Goal: Task Accomplishment & Management: Complete application form

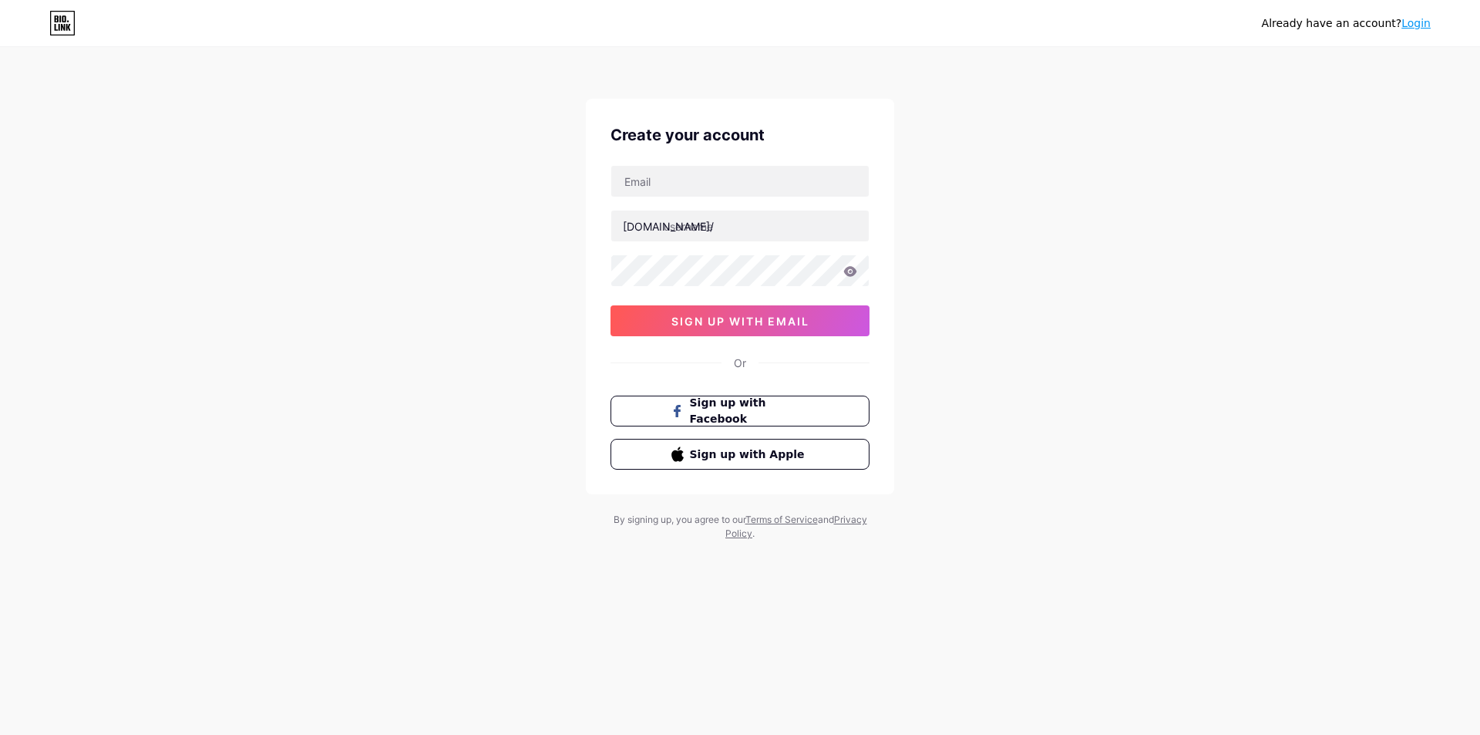
click at [761, 196] on input "text" at bounding box center [740, 181] width 258 height 31
type input "[EMAIL_ADDRESS][DOMAIN_NAME]"
click at [684, 236] on input "text" at bounding box center [740, 226] width 258 height 31
click at [778, 229] on input "pencari4" at bounding box center [740, 226] width 258 height 31
type input "pencari4d"
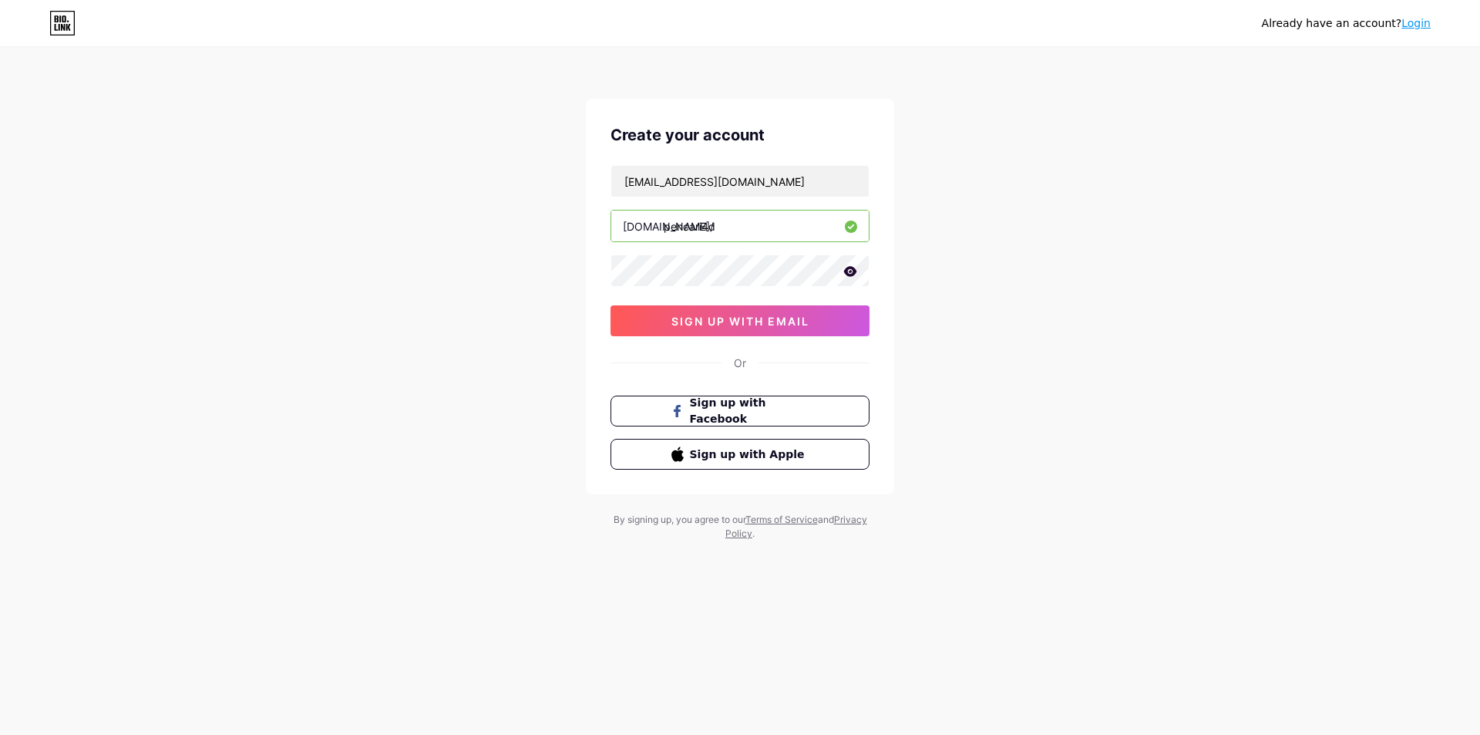
click at [854, 272] on icon at bounding box center [851, 271] width 14 height 11
click at [809, 319] on span "sign up with email" at bounding box center [741, 321] width 138 height 13
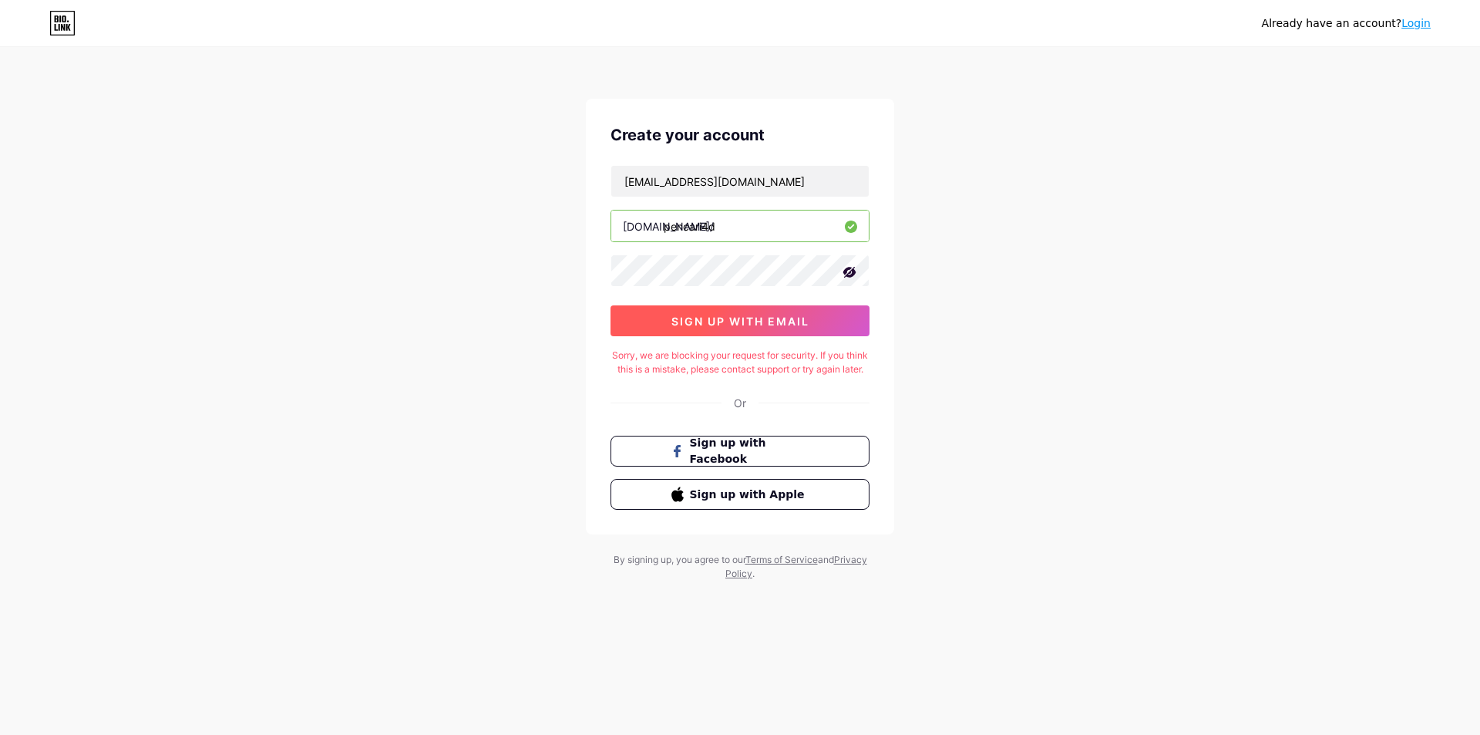
click at [672, 326] on span "sign up with email" at bounding box center [741, 321] width 138 height 13
click at [778, 177] on input "[EMAIL_ADDRESS][DOMAIN_NAME]" at bounding box center [740, 181] width 258 height 31
click at [1405, 24] on link "Login" at bounding box center [1416, 23] width 29 height 12
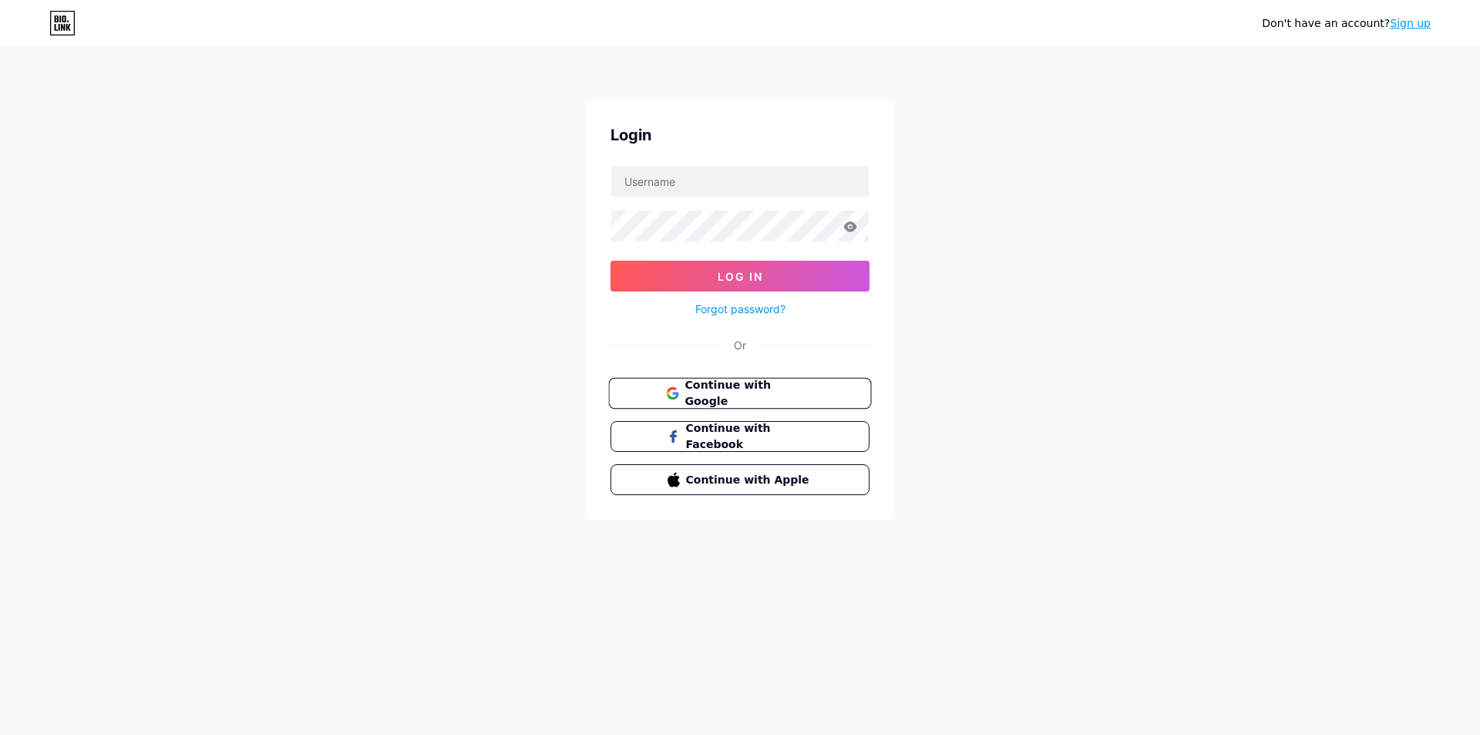
click at [775, 384] on span "Continue with Google" at bounding box center [749, 393] width 129 height 33
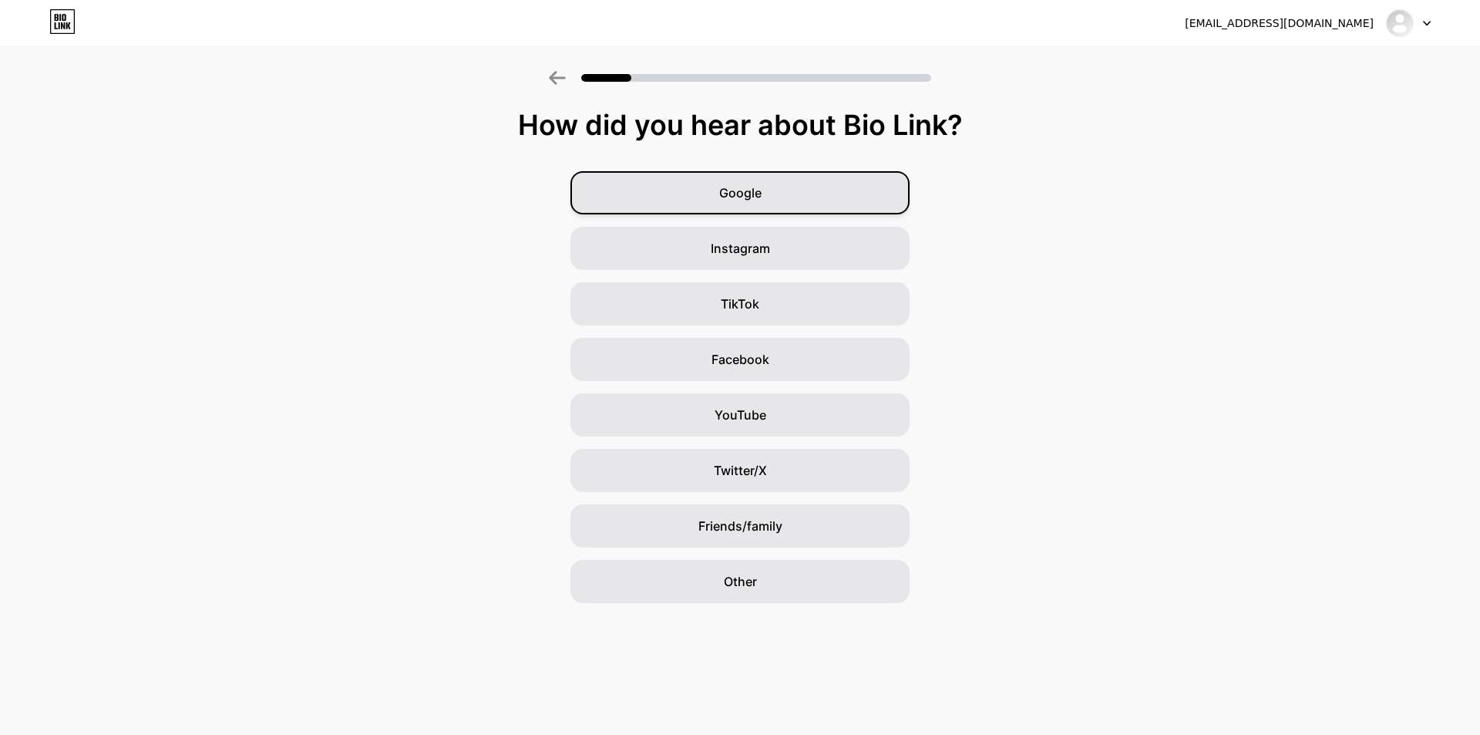
click at [793, 186] on div "Google" at bounding box center [740, 192] width 339 height 43
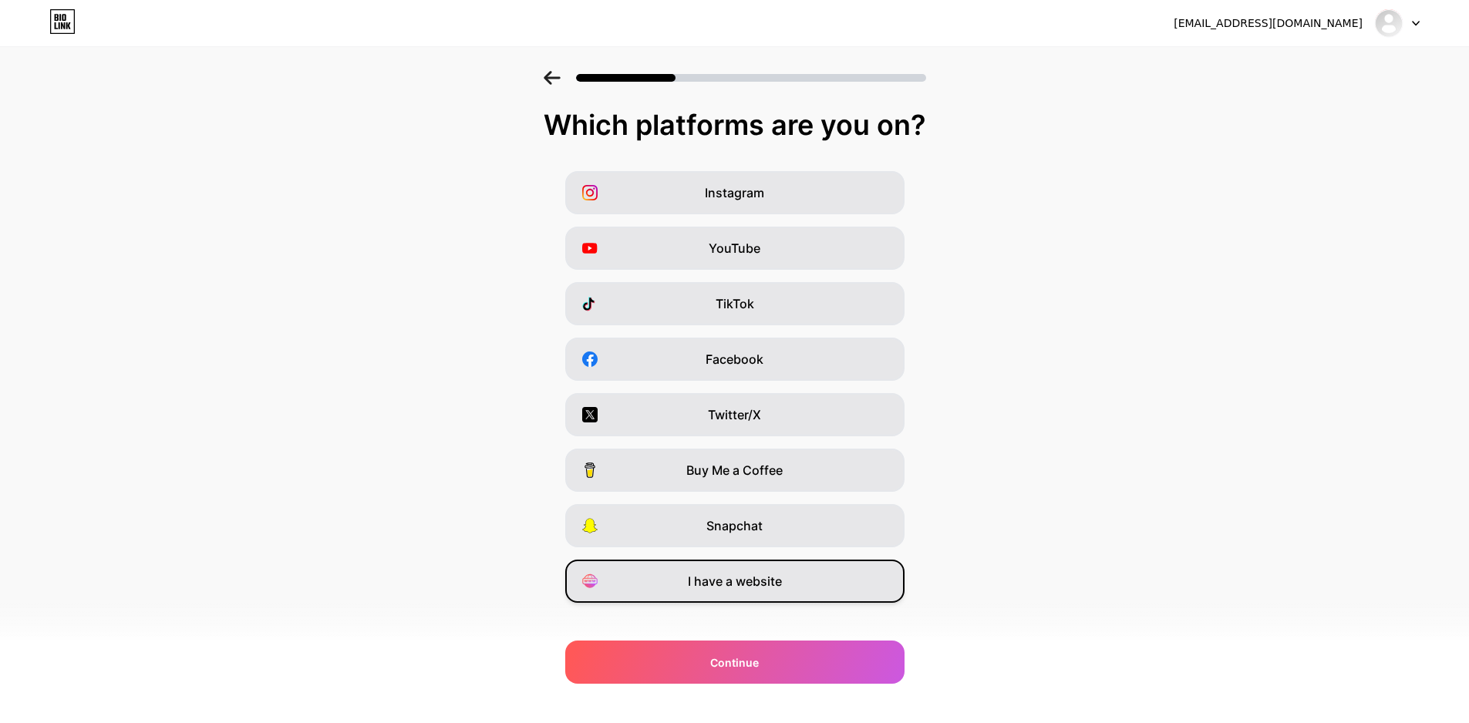
click at [766, 575] on span "I have a website" at bounding box center [735, 581] width 94 height 19
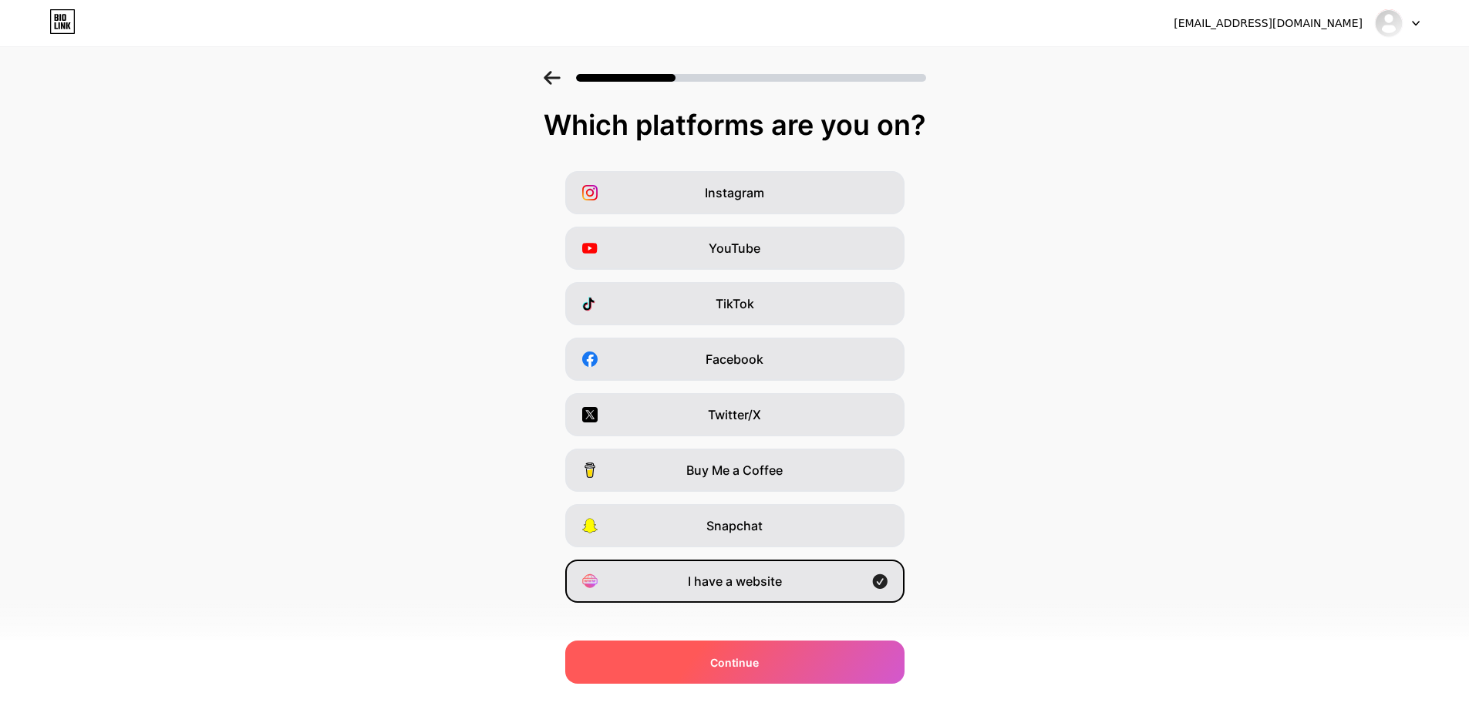
click at [766, 649] on div "Continue" at bounding box center [734, 662] width 339 height 43
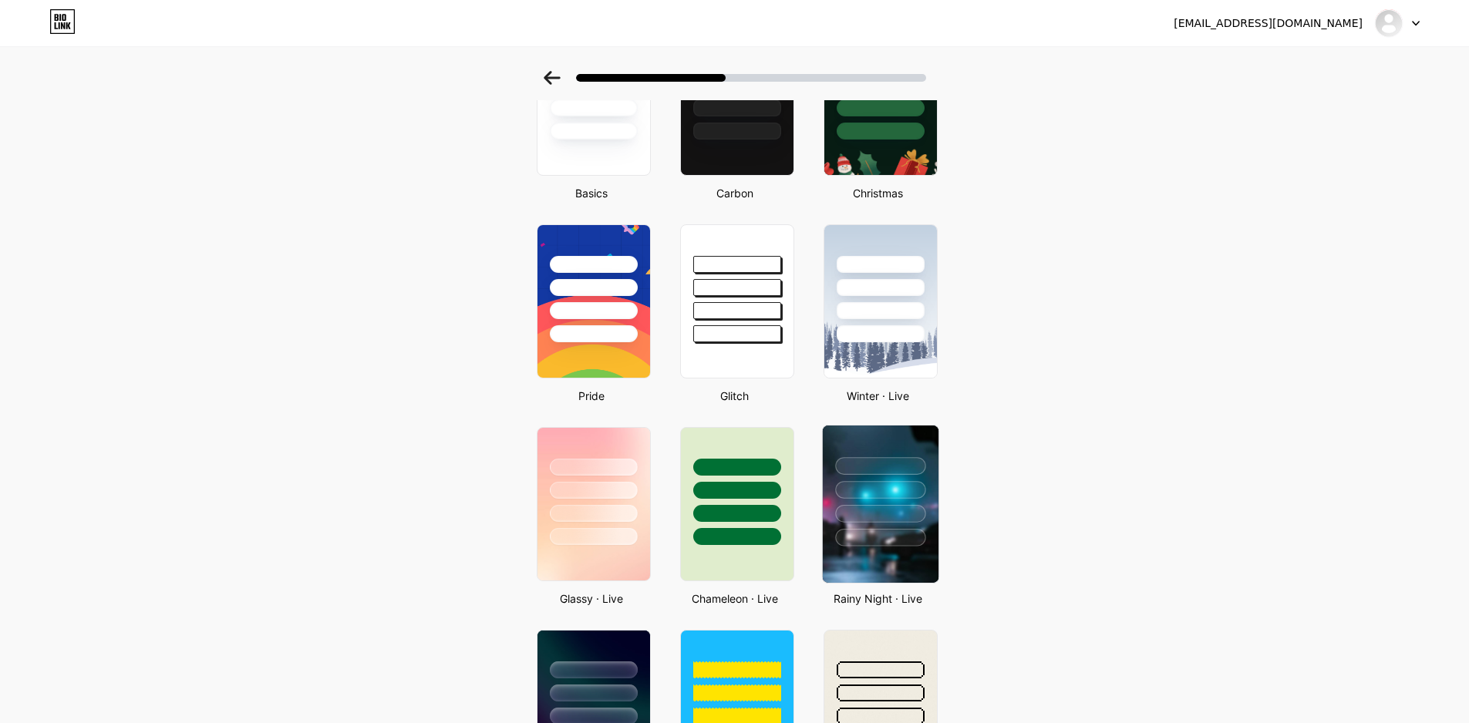
scroll to position [308, 0]
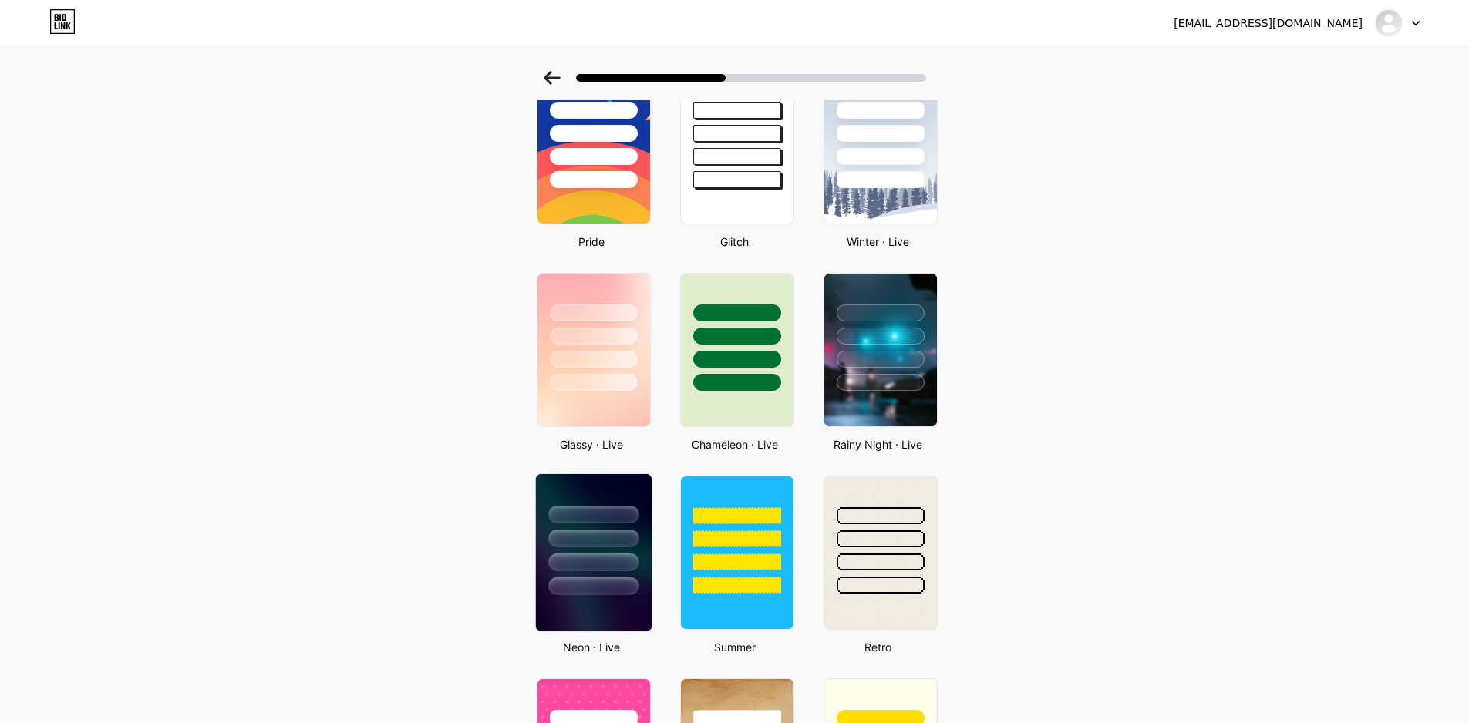
click at [579, 538] on div at bounding box center [593, 539] width 90 height 18
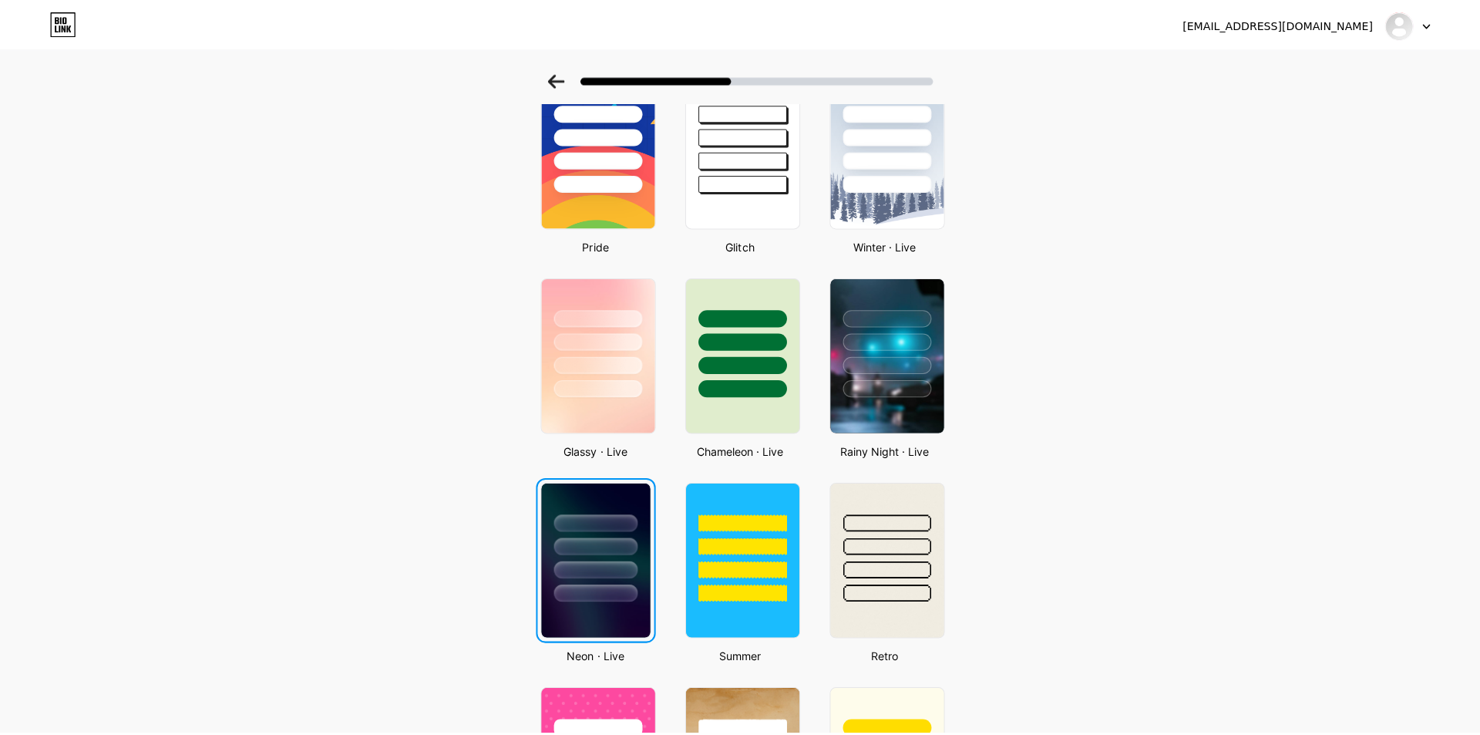
scroll to position [0, 0]
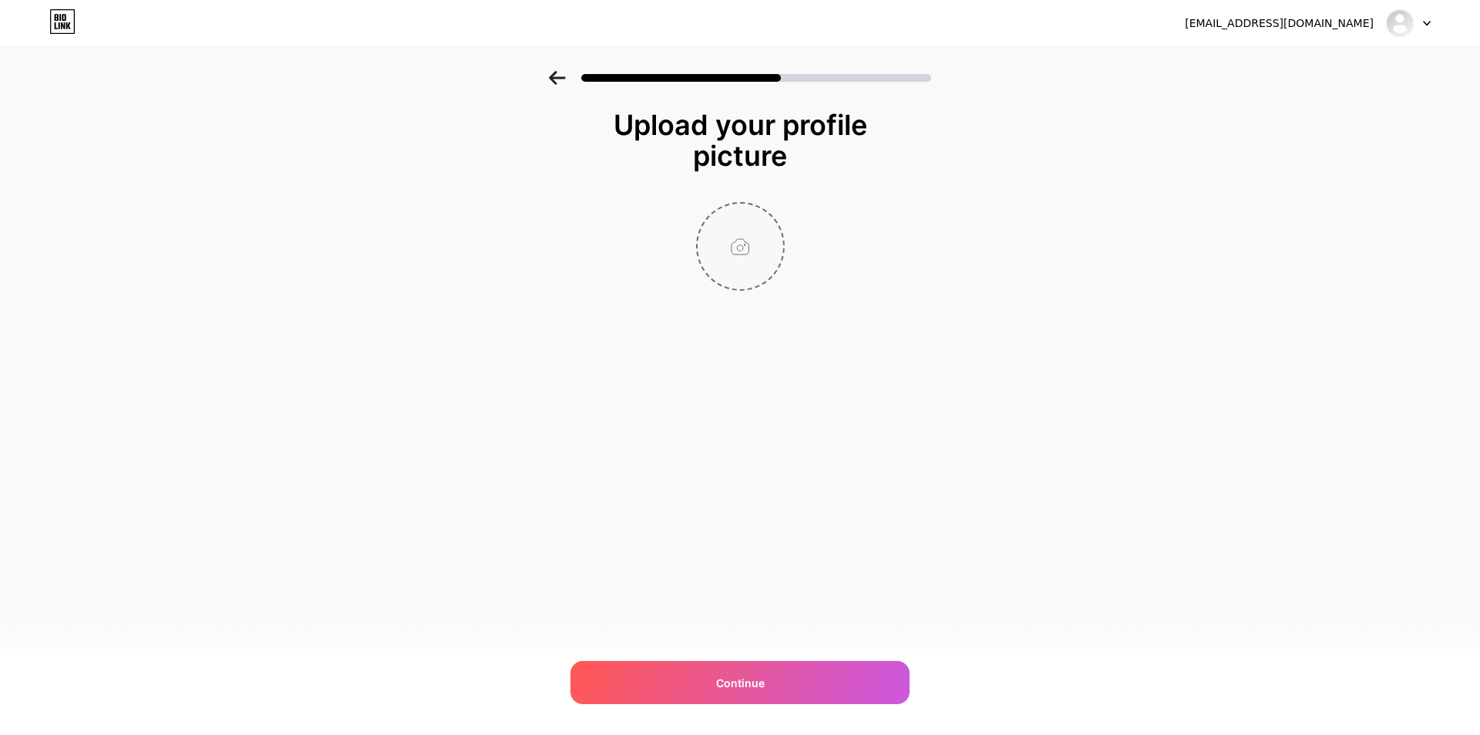
click at [738, 215] on input "file" at bounding box center [741, 247] width 86 height 86
type input "C:\fakepath\pencaricari.png"
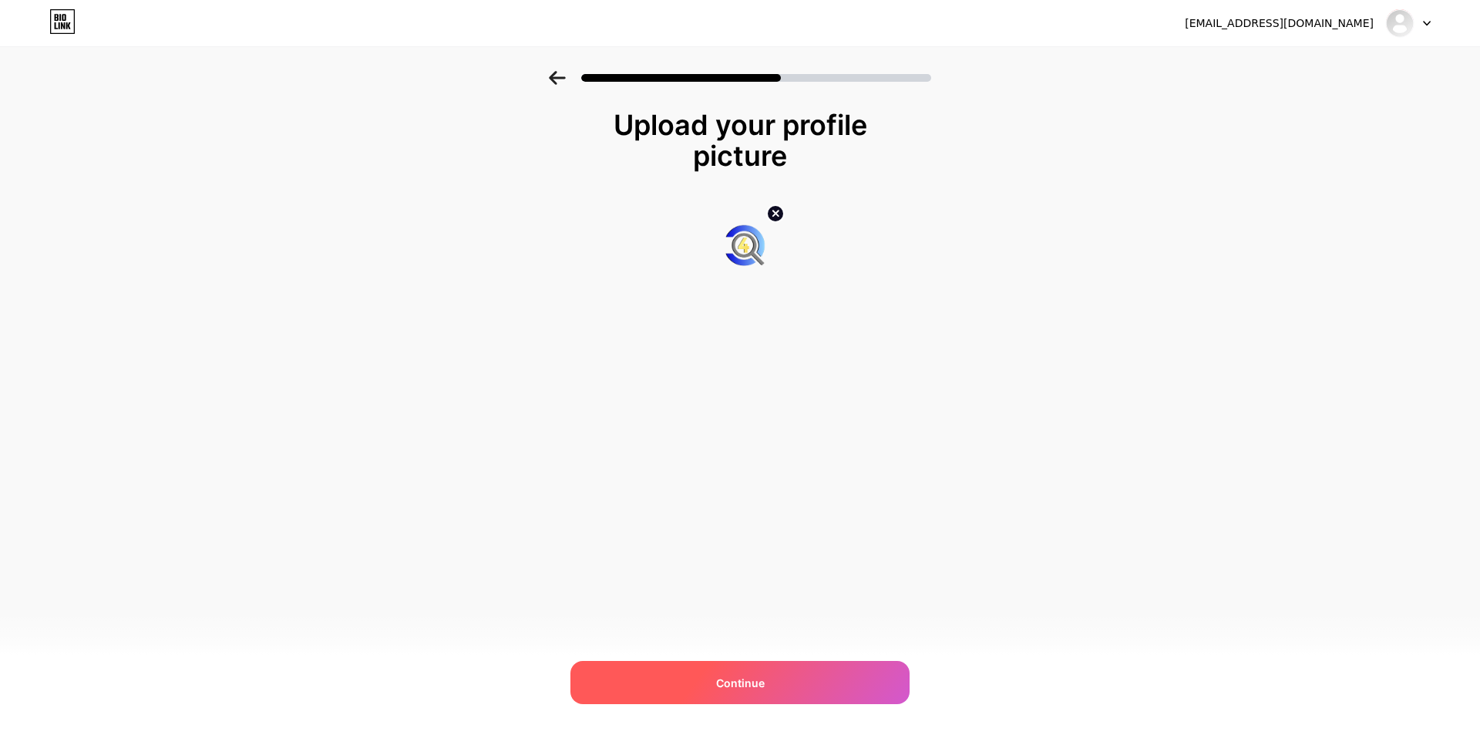
click at [767, 691] on div "Continue" at bounding box center [740, 682] width 339 height 43
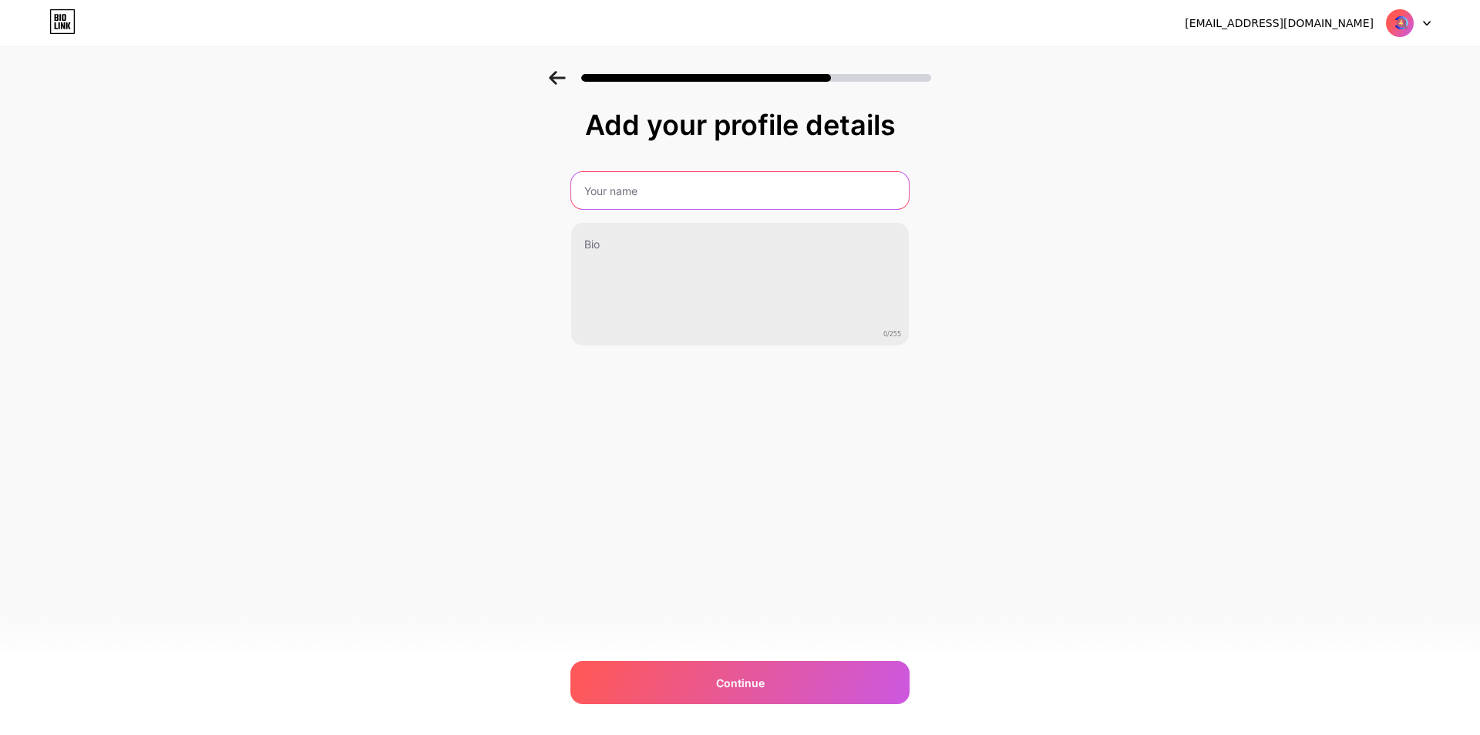
click at [675, 200] on input "text" at bounding box center [740, 190] width 338 height 37
click at [675, 200] on input "text" at bounding box center [740, 190] width 341 height 37
type input "PENCARI4D"
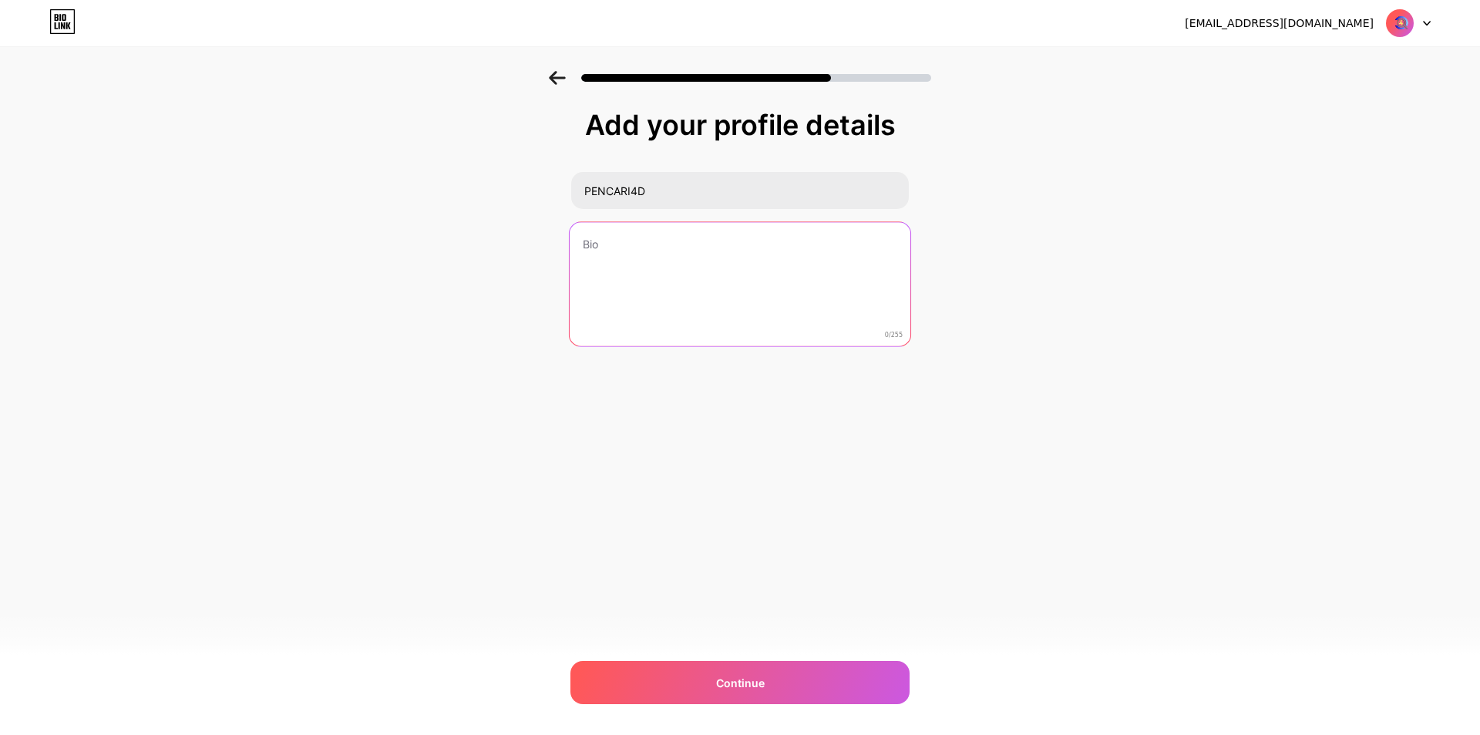
click at [647, 261] on textarea at bounding box center [740, 285] width 341 height 126
click at [739, 275] on textarea at bounding box center [740, 285] width 341 height 126
paste textarea "Platform PENCARI4D diciptakan untuk menghadirkan pengalaman online berbeda: cep…"
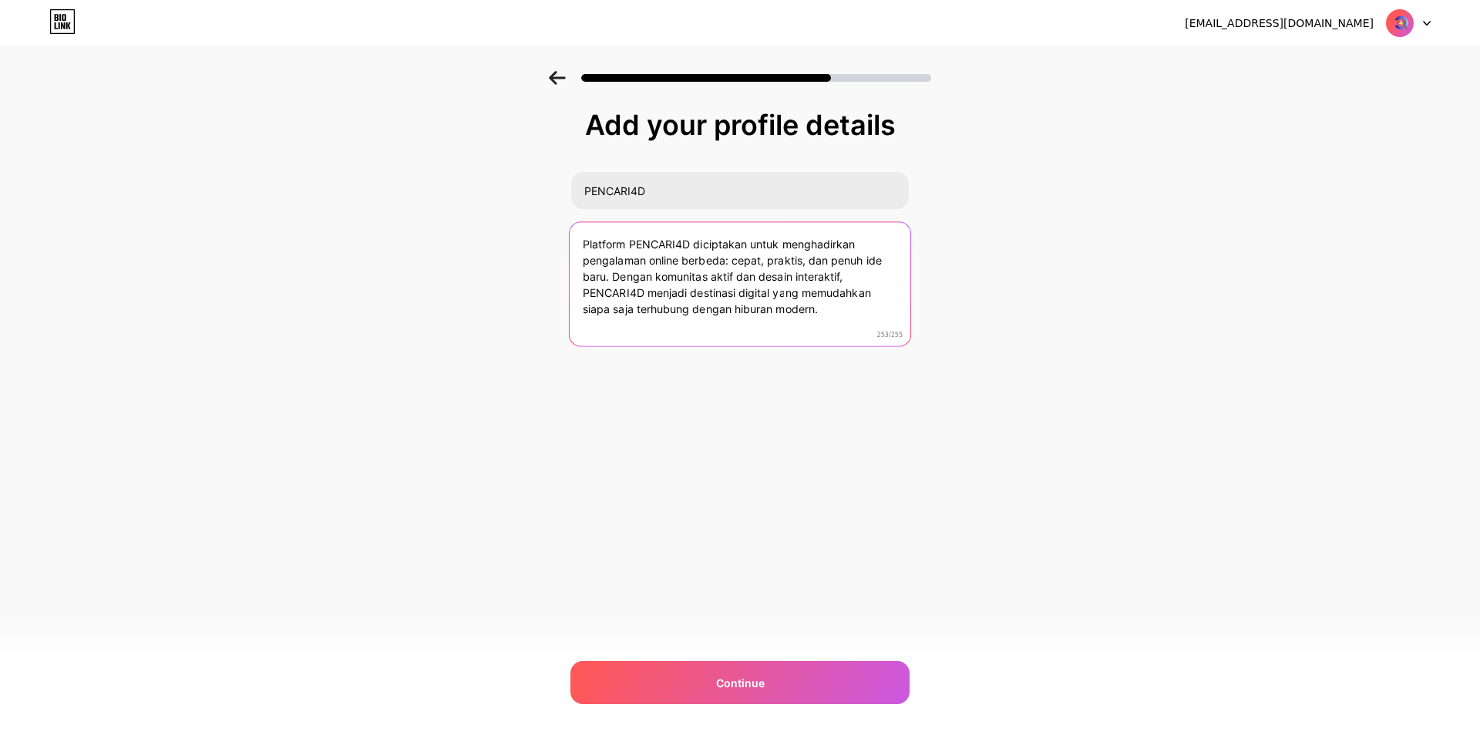
type textarea "Platform PENCARI4D diciptakan untuk menghadirkan pengalaman online berbeda: cep…"
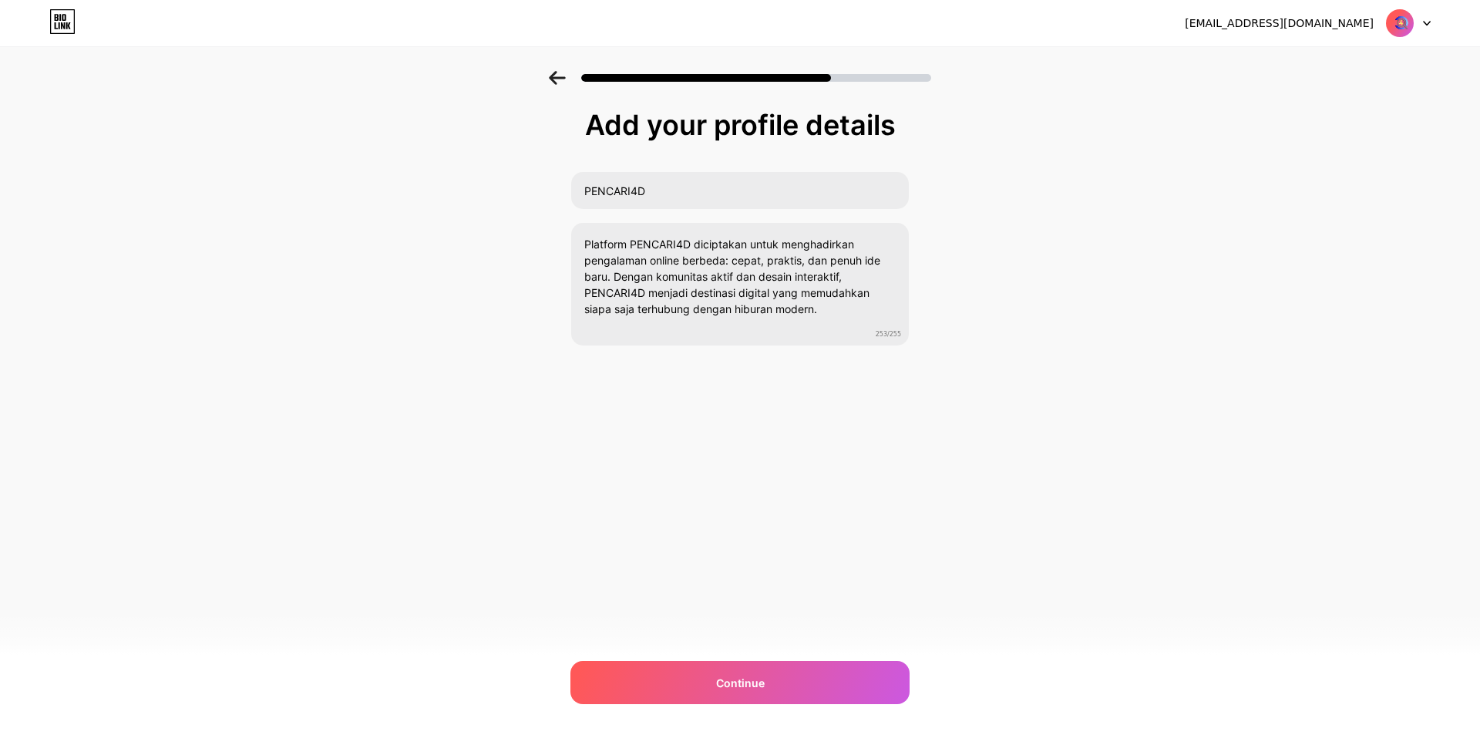
click at [1110, 317] on div "Add your profile details PENCARI4D Platform PENCARI4D diciptakan untuk menghadi…" at bounding box center [740, 247] width 1480 height 352
click at [792, 666] on div "Continue" at bounding box center [740, 682] width 339 height 43
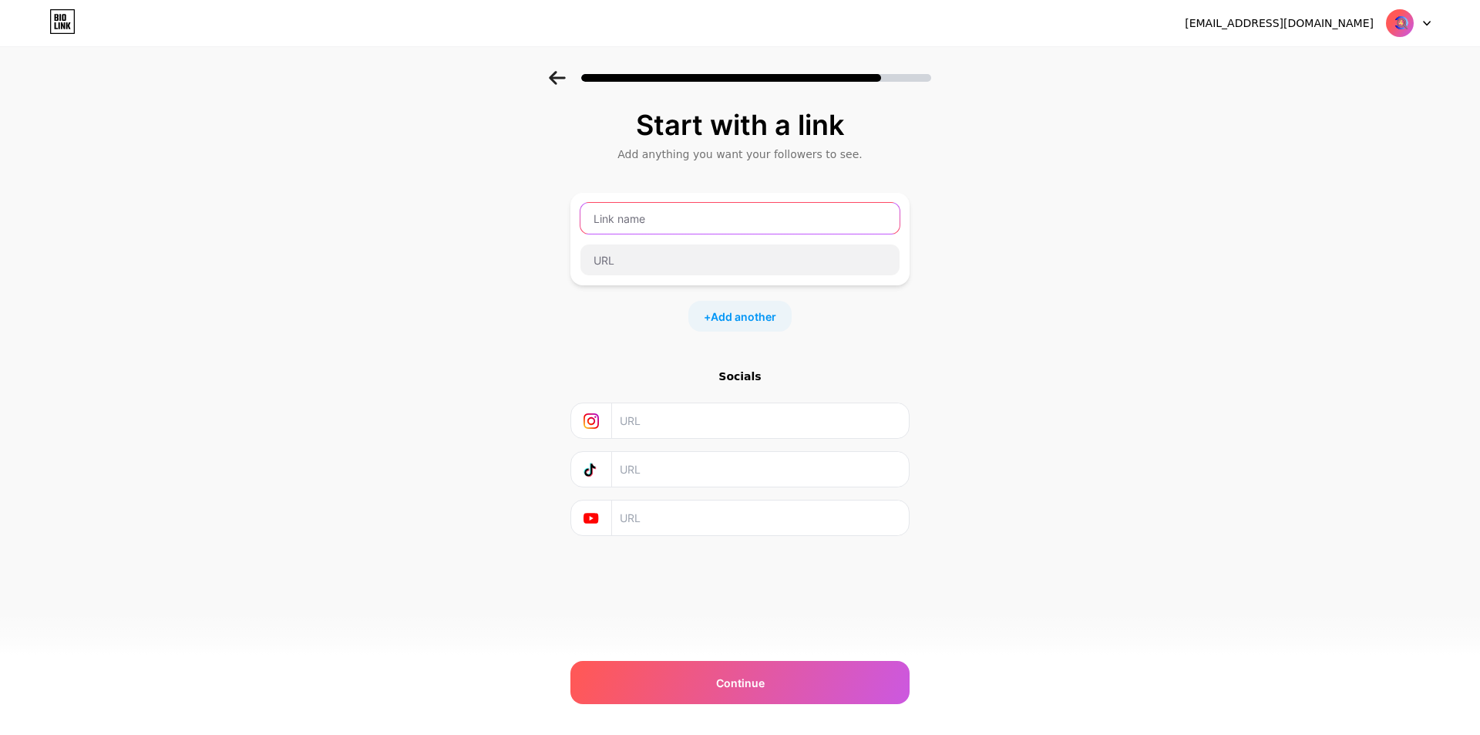
click at [660, 210] on input "text" at bounding box center [740, 218] width 319 height 31
type input "p"
type input "PENCARI4D"
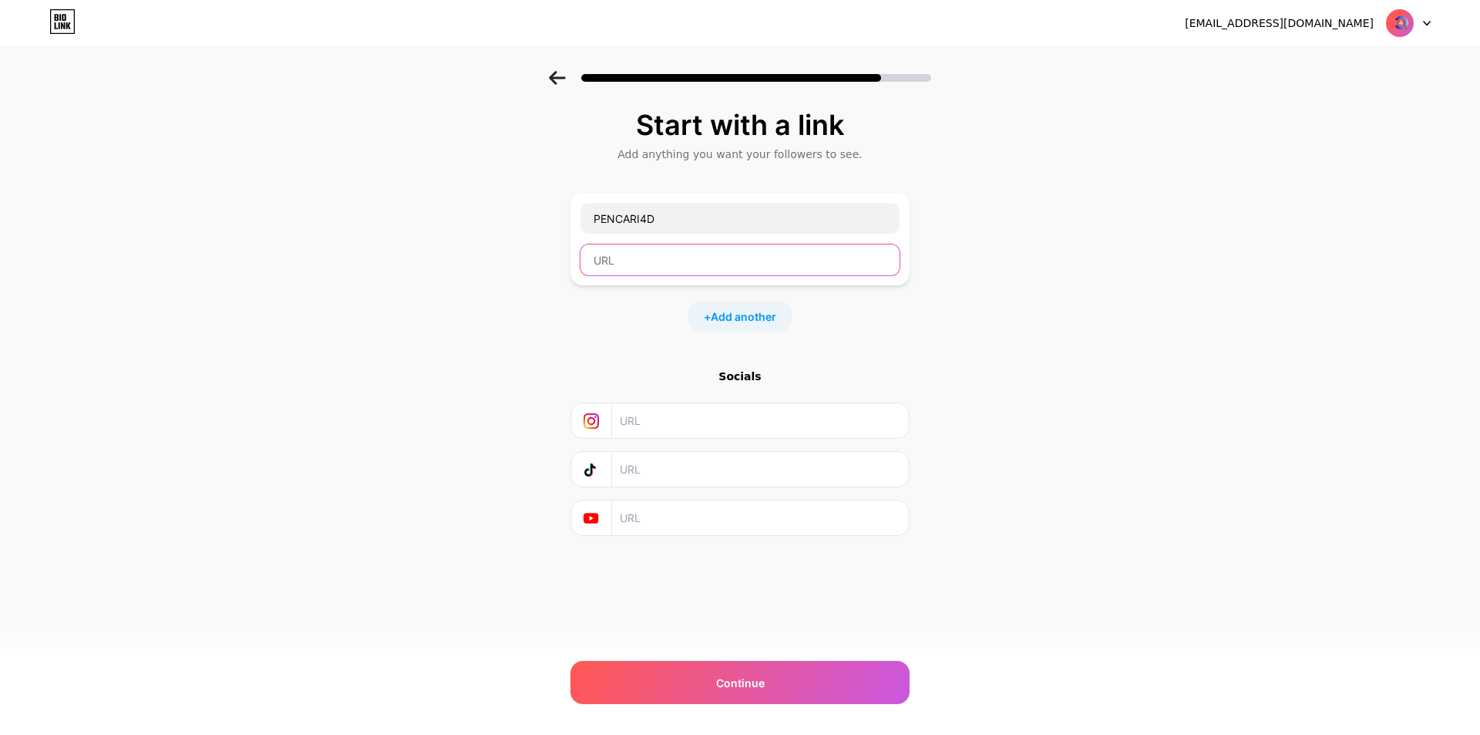
click at [660, 258] on input "text" at bounding box center [740, 259] width 319 height 31
click at [662, 256] on input "text" at bounding box center [740, 259] width 319 height 31
paste input "https://link.space/@sumpahjituu"
type input "https://link.space/@sumpahjituu"
click at [1036, 264] on div "Start with a link Add anything you want your followers to see. PENCARI4D https:…" at bounding box center [740, 342] width 1480 height 542
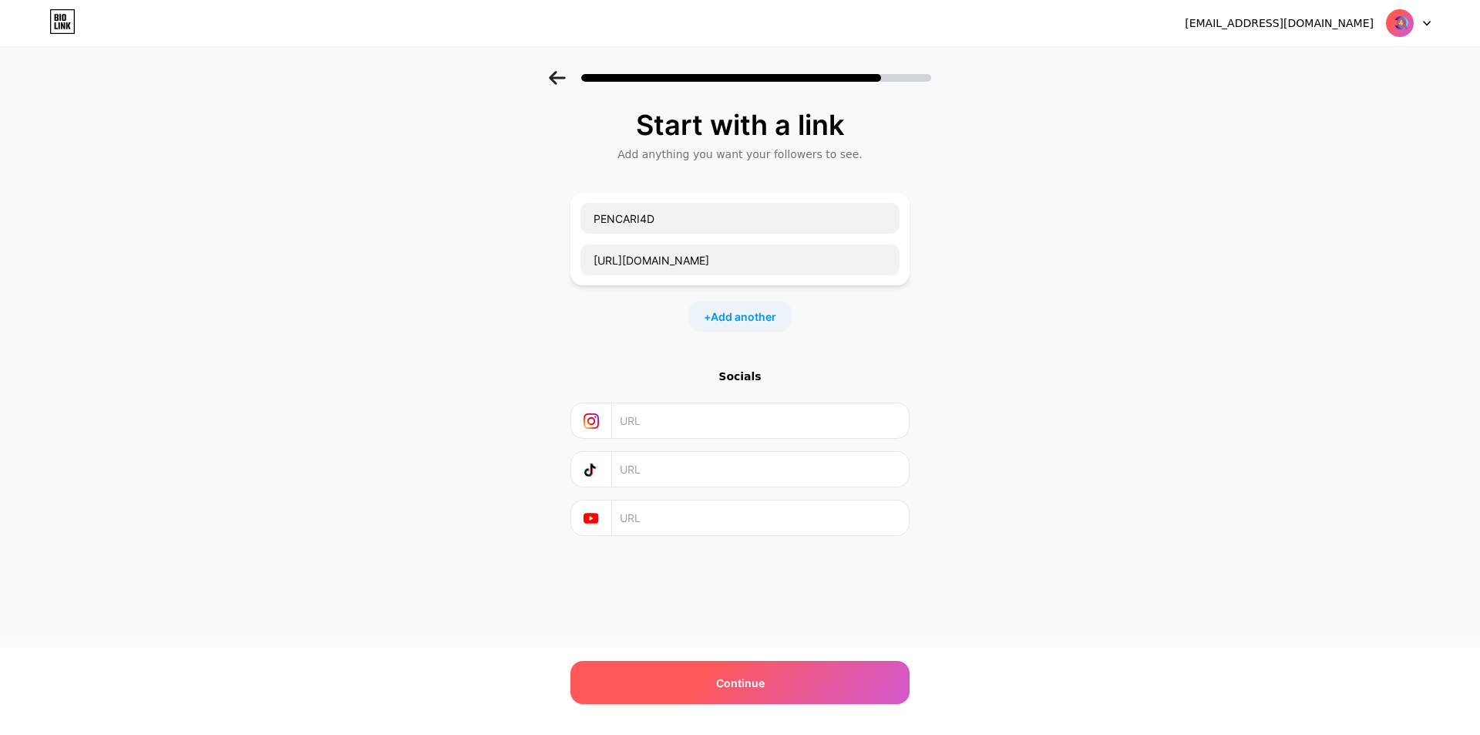
click at [760, 679] on span "Continue" at bounding box center [740, 683] width 49 height 16
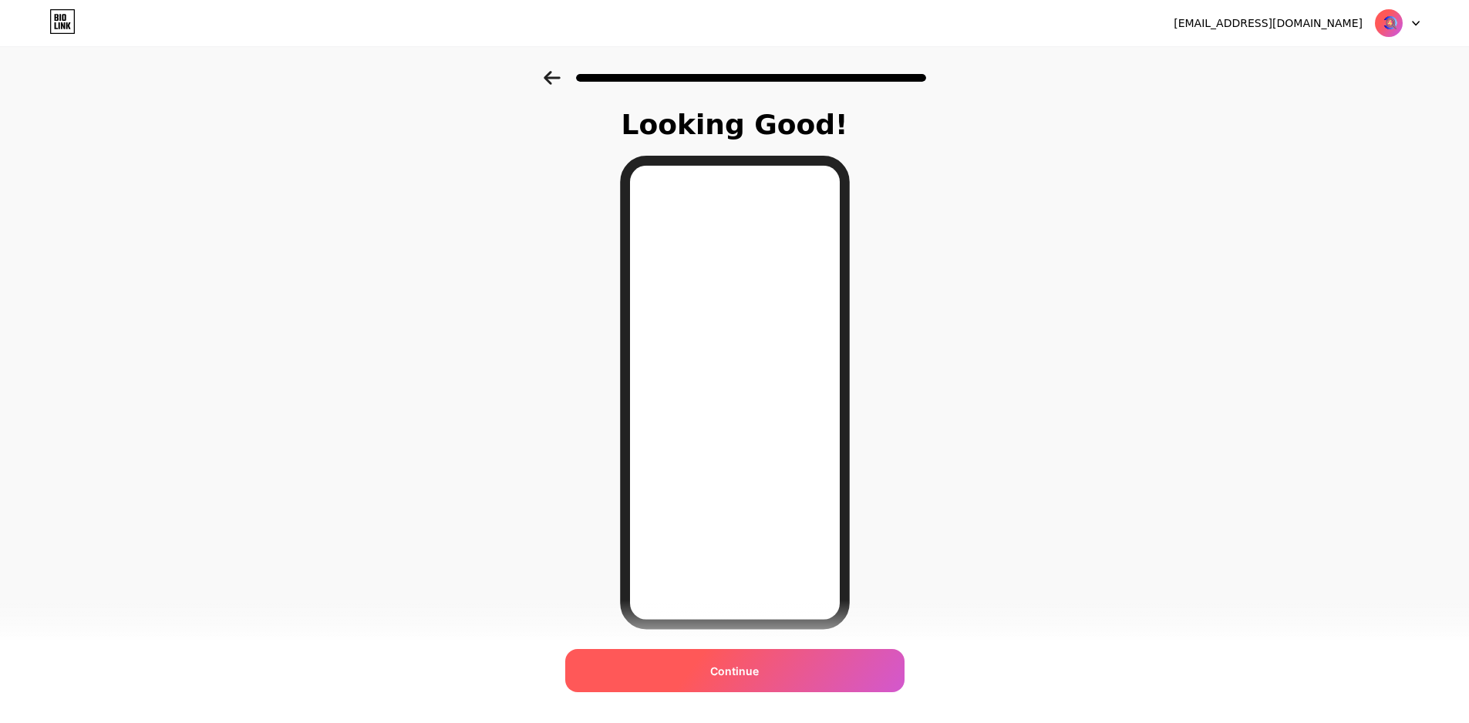
click at [786, 677] on div "Continue" at bounding box center [734, 670] width 339 height 43
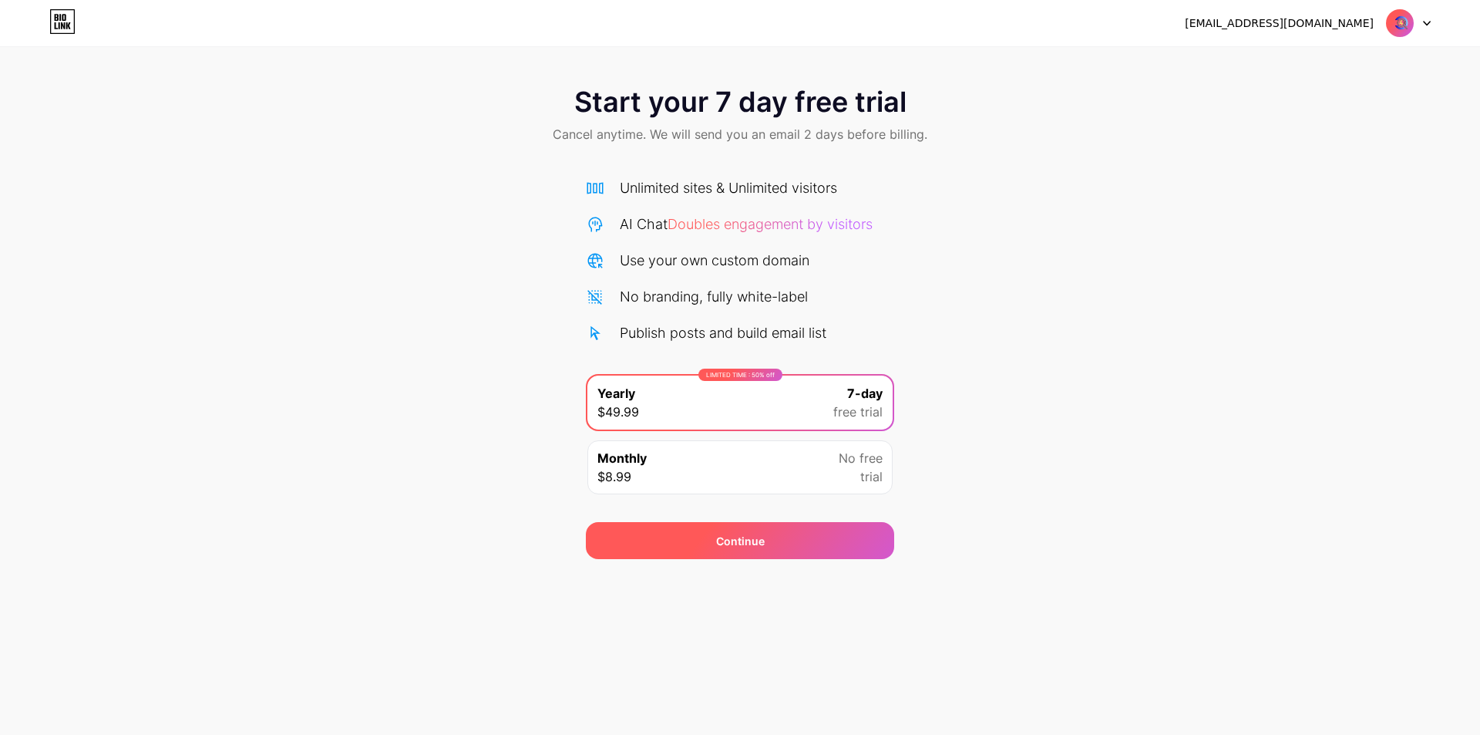
click at [739, 549] on div "Continue" at bounding box center [740, 540] width 308 height 37
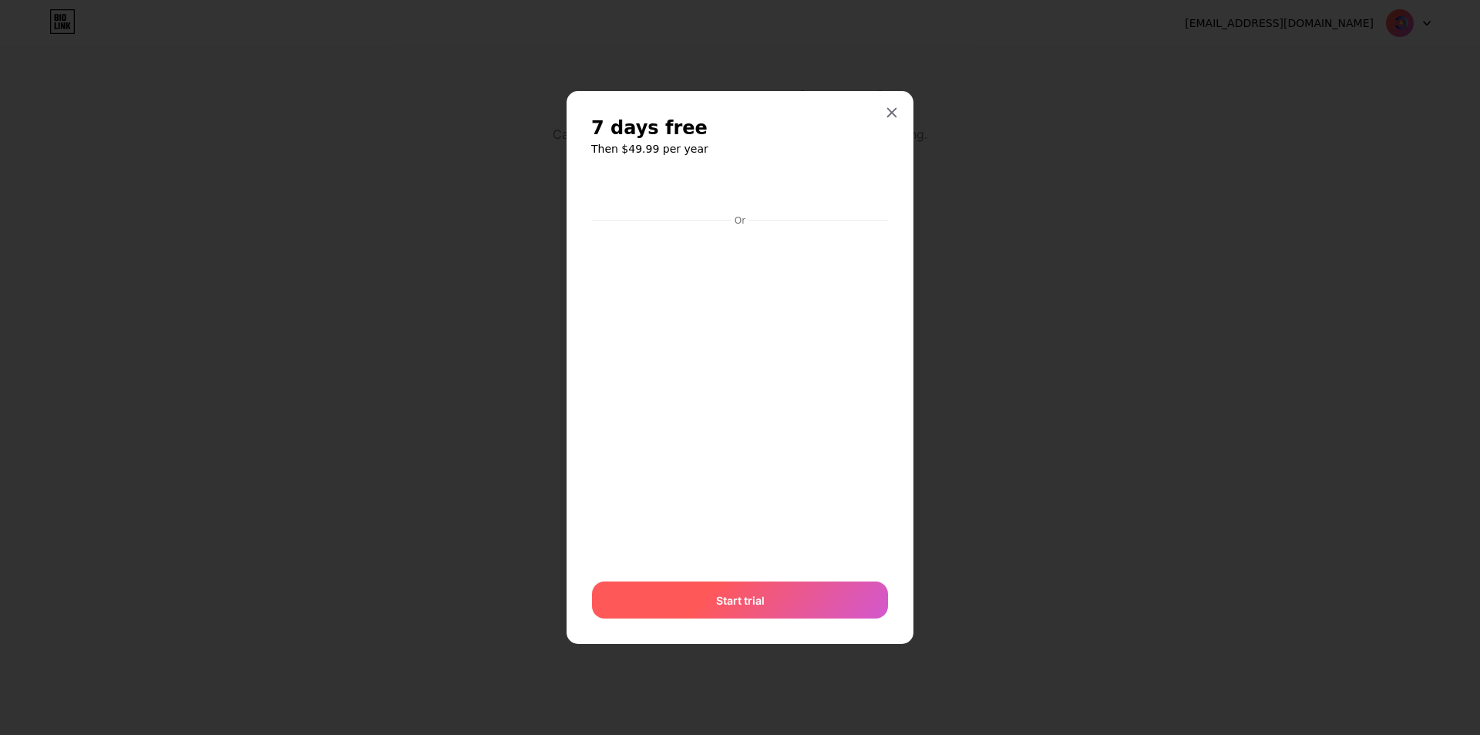
click at [726, 598] on span "Start trial" at bounding box center [740, 600] width 49 height 16
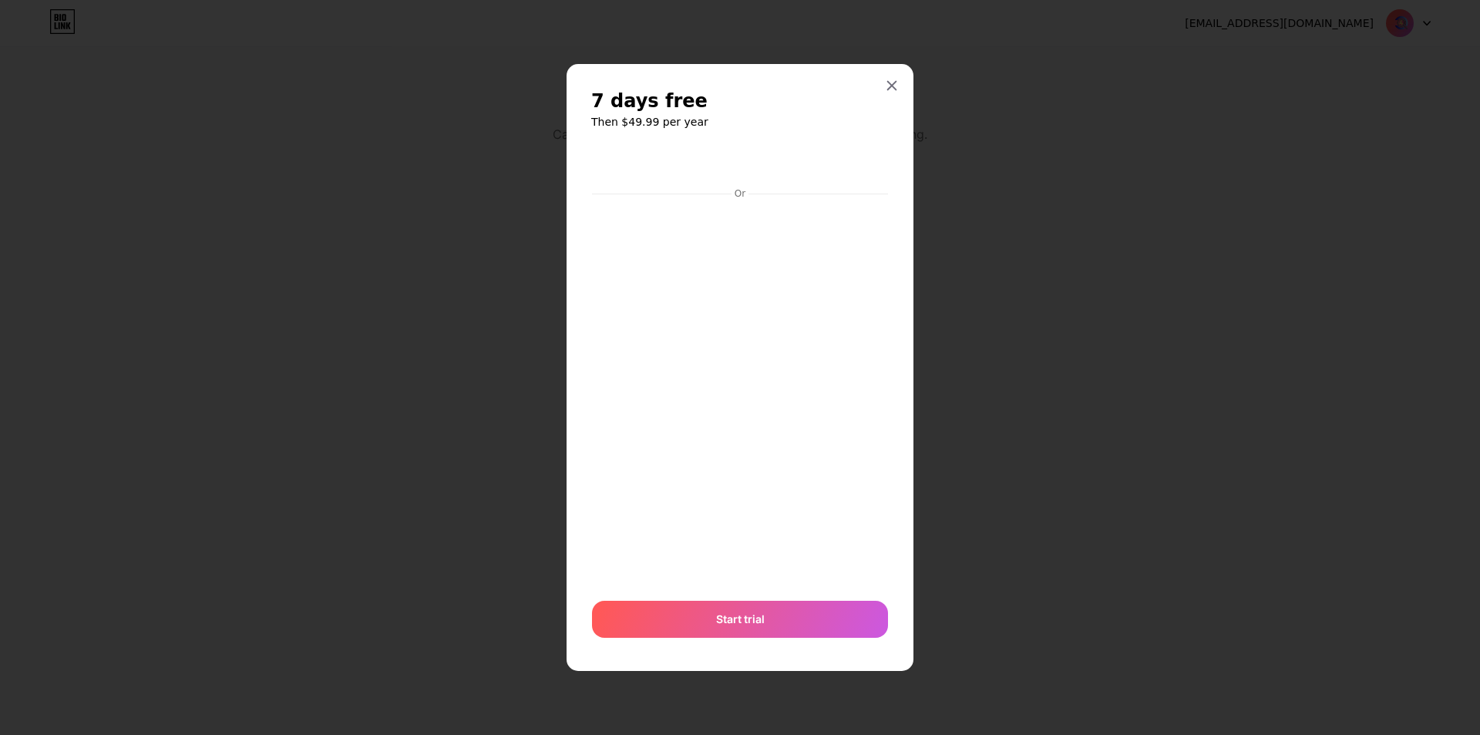
click at [368, 84] on div at bounding box center [740, 367] width 1480 height 735
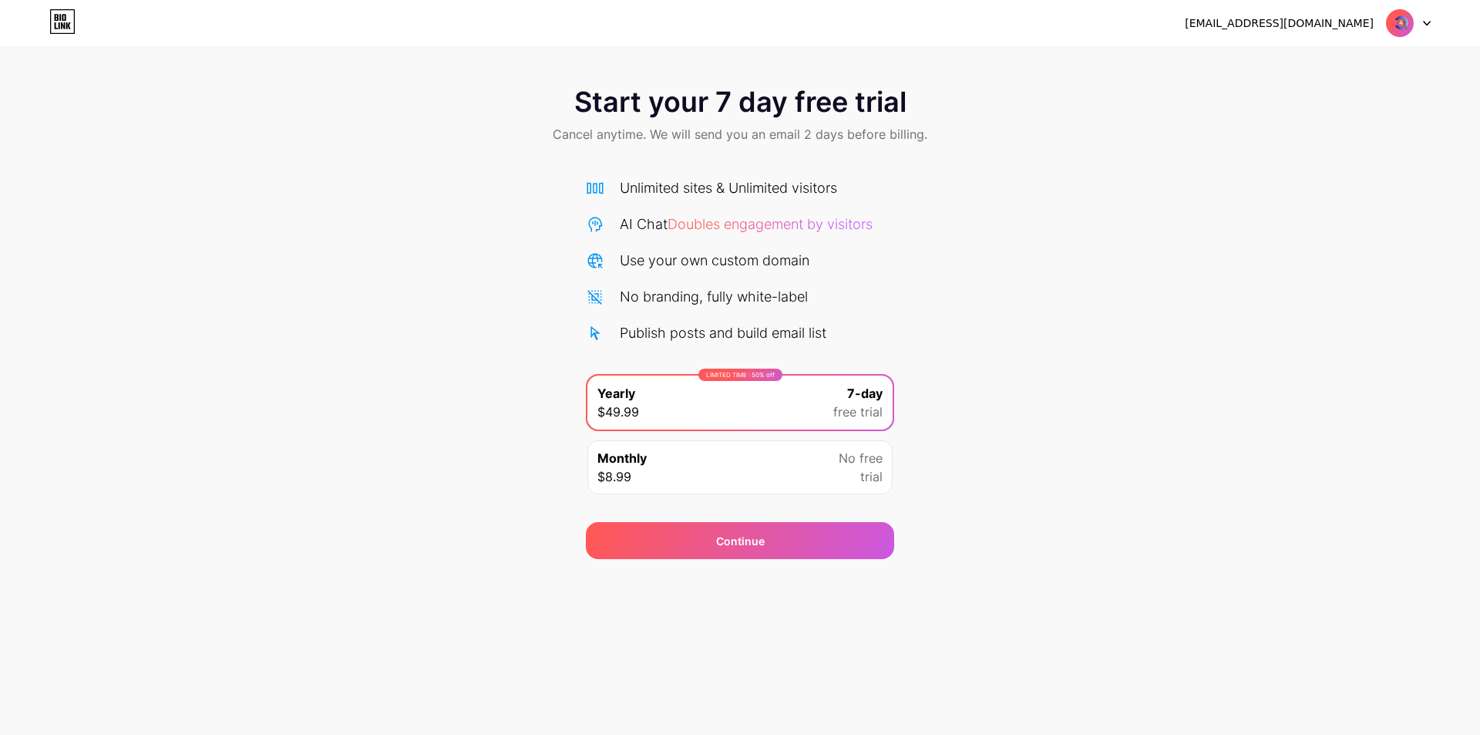
click at [58, 25] on icon at bounding box center [62, 21] width 26 height 25
